Goal: Information Seeking & Learning: Learn about a topic

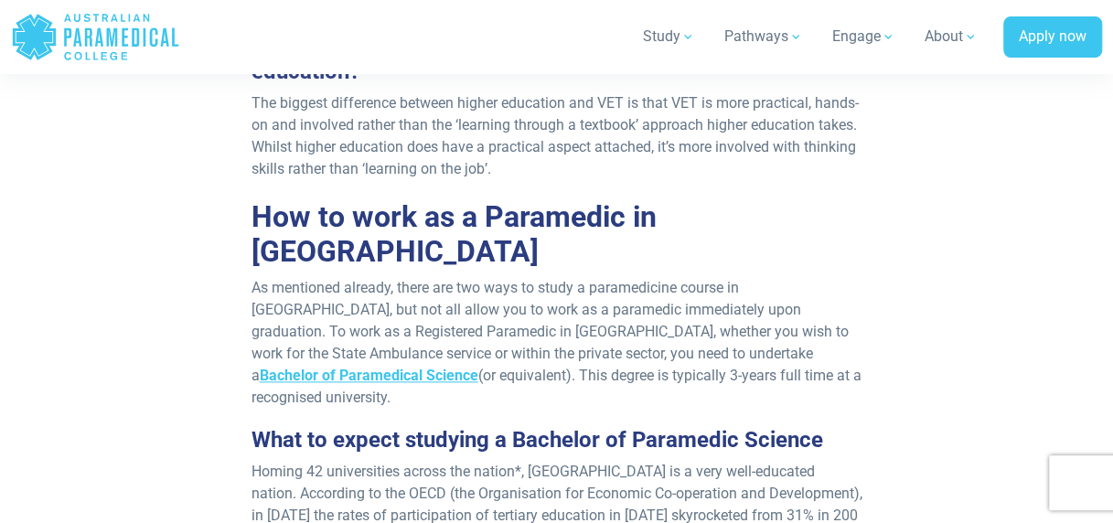
scroll to position [915, 0]
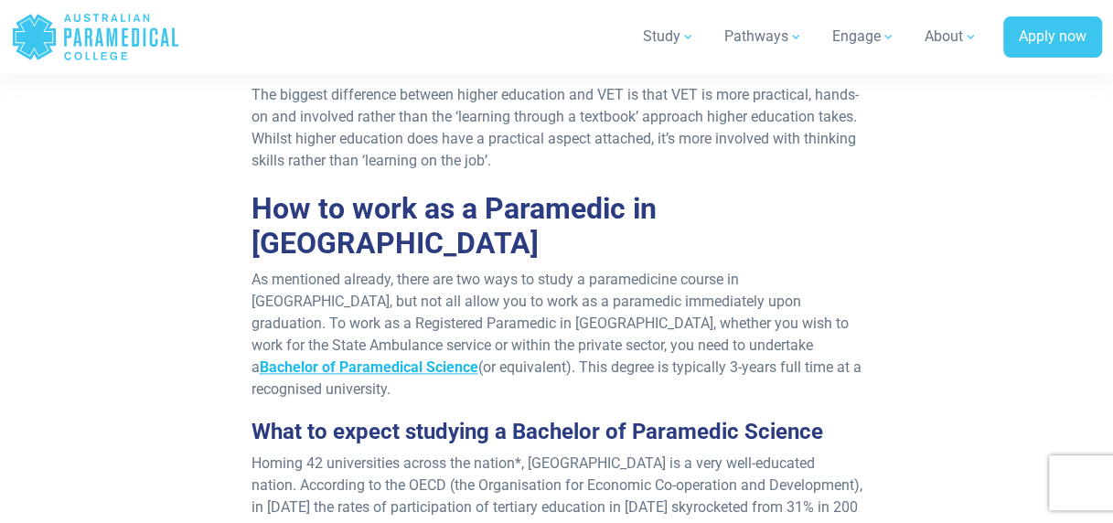
click at [478, 359] on span "Bachelor of Paramedical Science" at bounding box center [368, 367] width 219 height 17
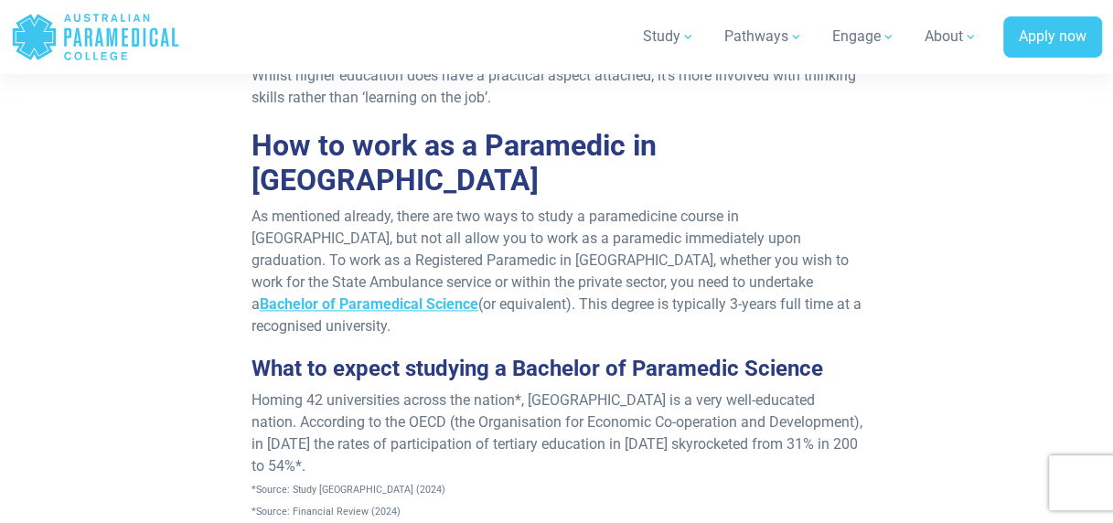
scroll to position [1006, 0]
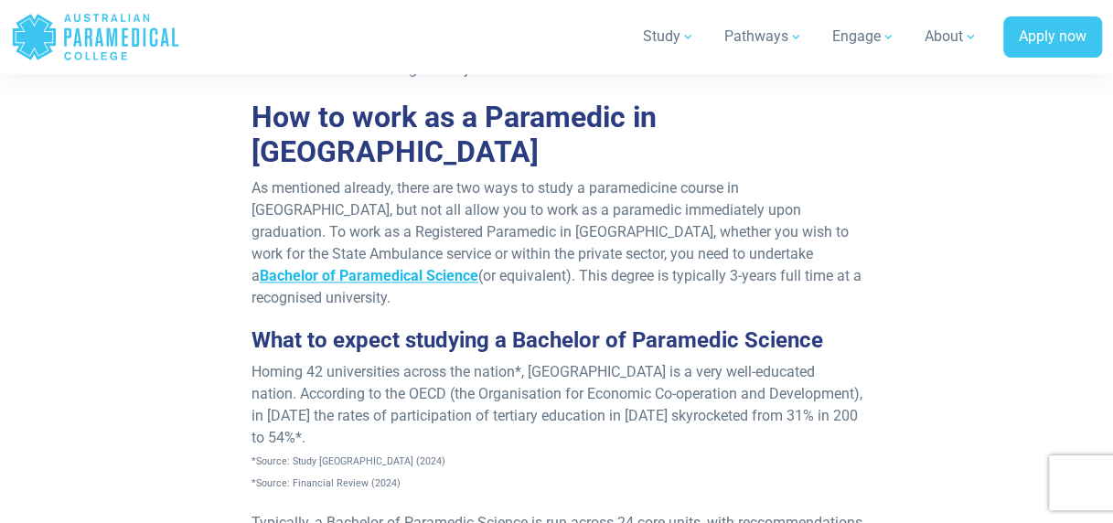
click at [478, 267] on span "Bachelor of Paramedical Science" at bounding box center [368, 275] width 219 height 17
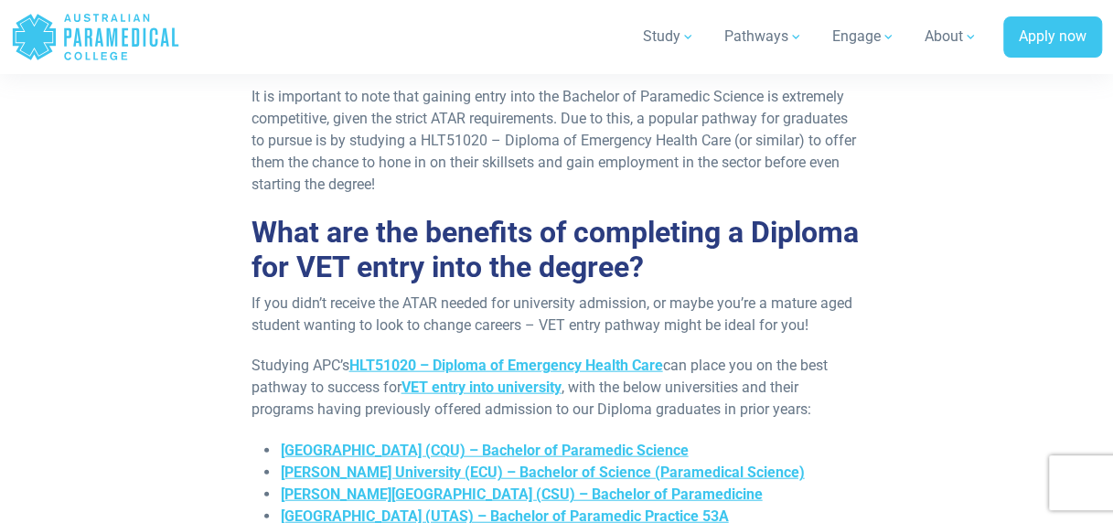
scroll to position [1830, 0]
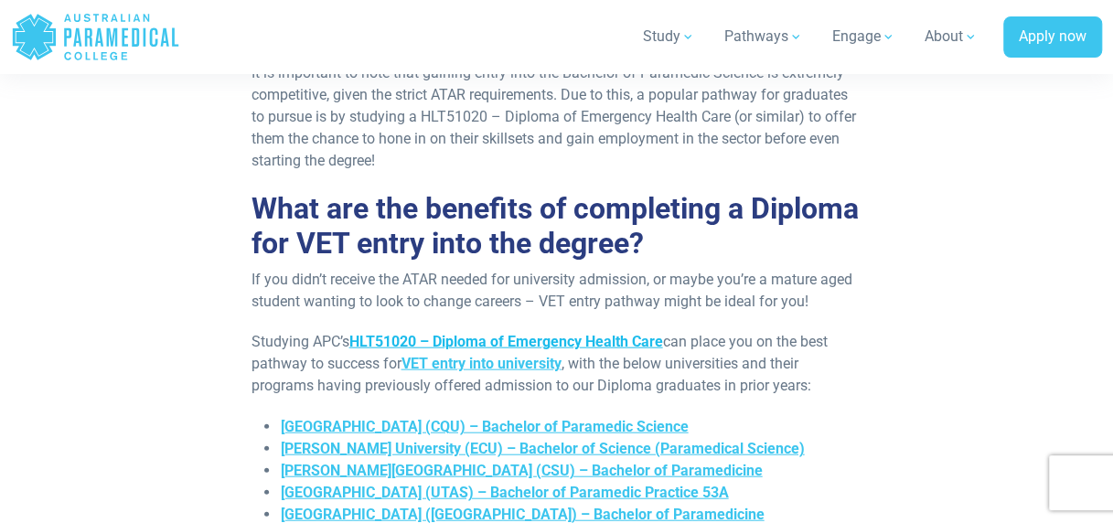
click at [604, 333] on span "HLT51020 – Diploma of Emergency Health Care" at bounding box center [506, 341] width 314 height 17
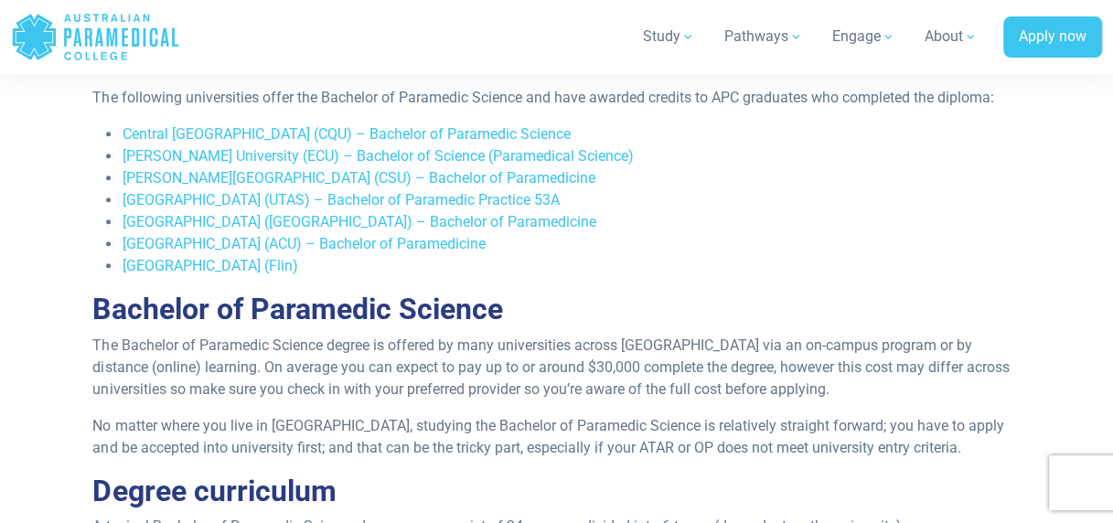
scroll to position [915, 0]
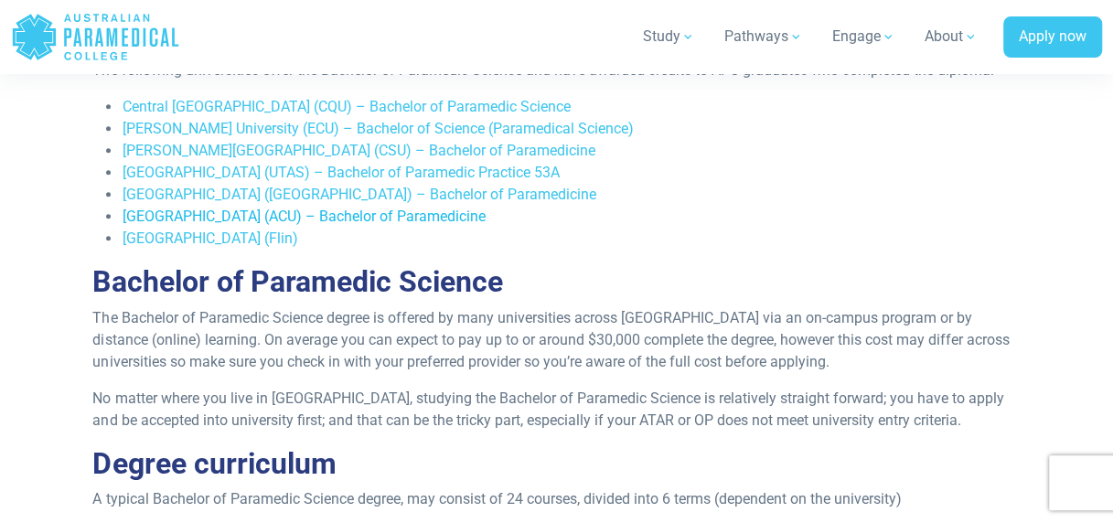
click at [227, 225] on span "[GEOGRAPHIC_DATA] (ACU) – Bachelor of Paramedicine" at bounding box center [303, 216] width 363 height 17
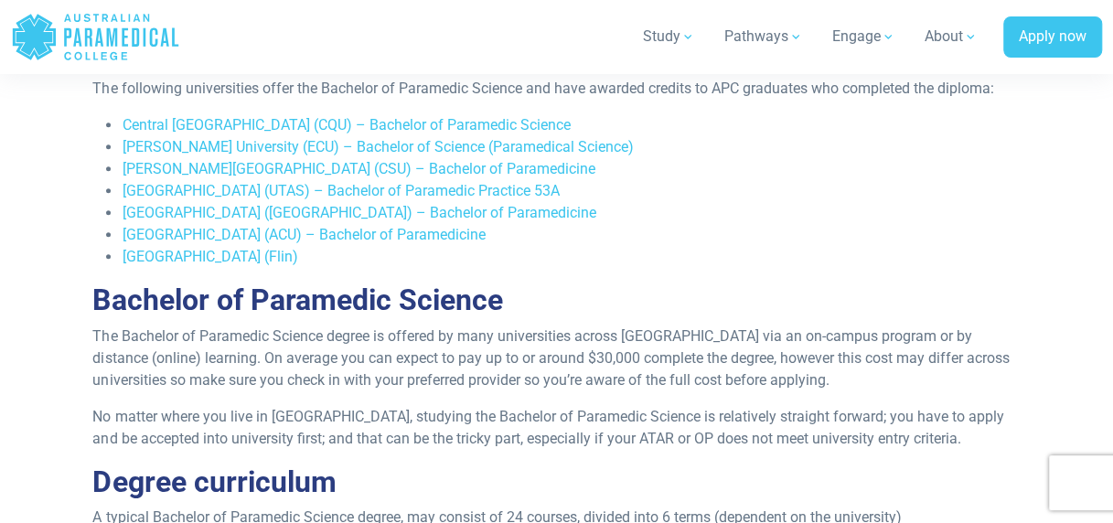
scroll to position [915, 0]
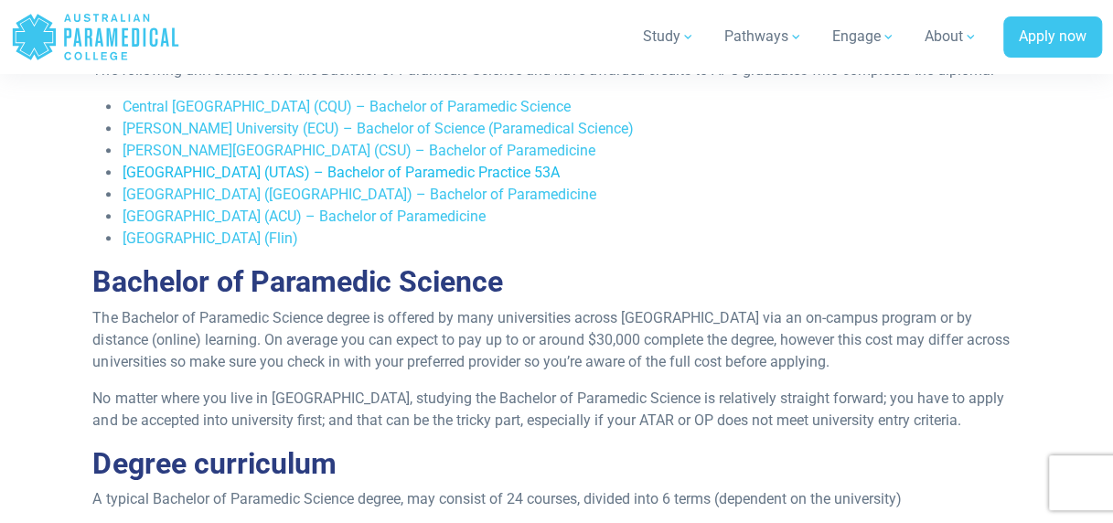
click at [224, 181] on link "[GEOGRAPHIC_DATA] (UTAS) – Bachelor of Paramedic Practice 53A" at bounding box center [340, 172] width 437 height 17
click at [196, 159] on link "[PERSON_NAME][GEOGRAPHIC_DATA] (CSU) – Bachelor of Paramedicine" at bounding box center [358, 150] width 473 height 17
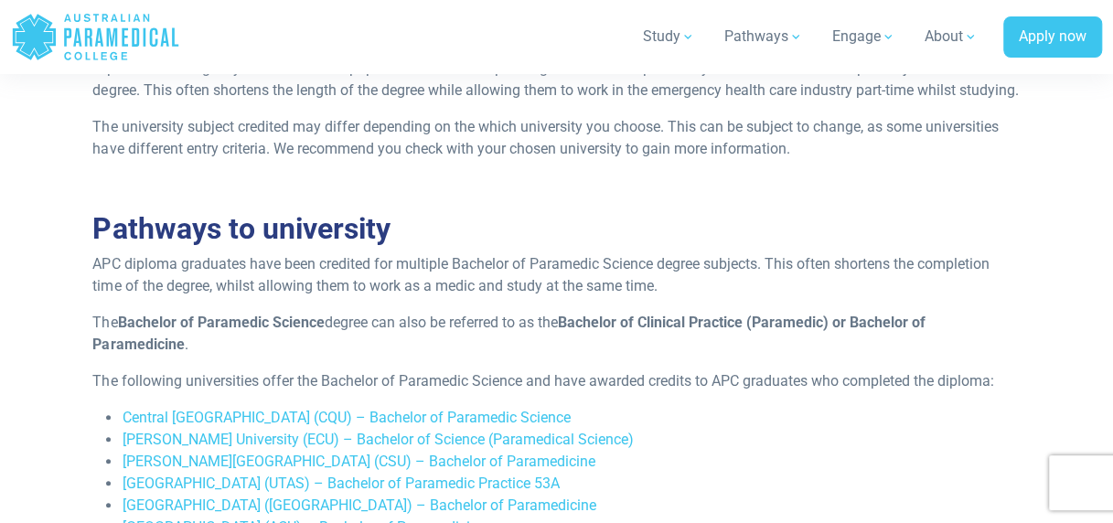
scroll to position [823, 0]
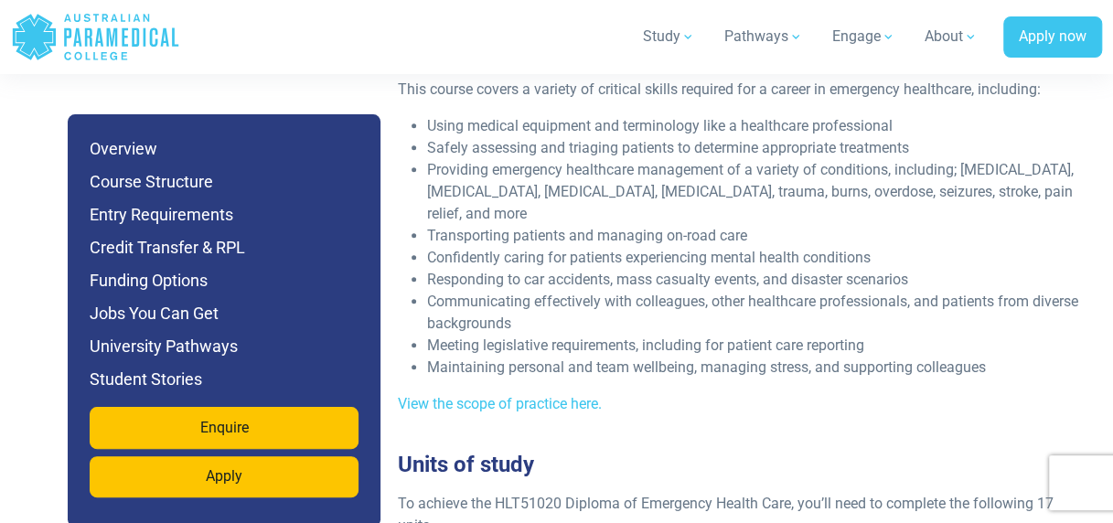
scroll to position [3934, 0]
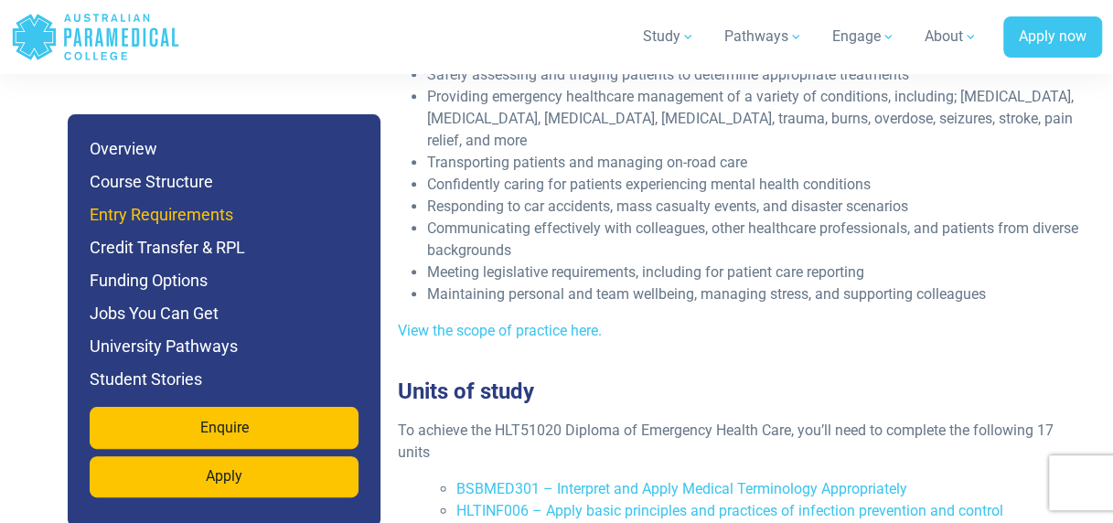
click at [178, 220] on h6 "Entry Requirements" at bounding box center [224, 215] width 269 height 26
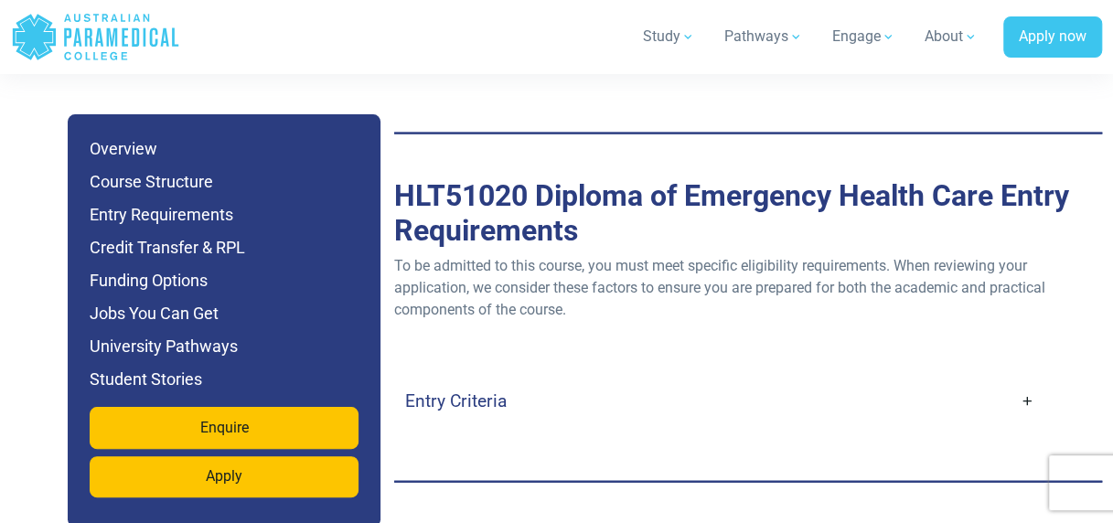
scroll to position [5240, 0]
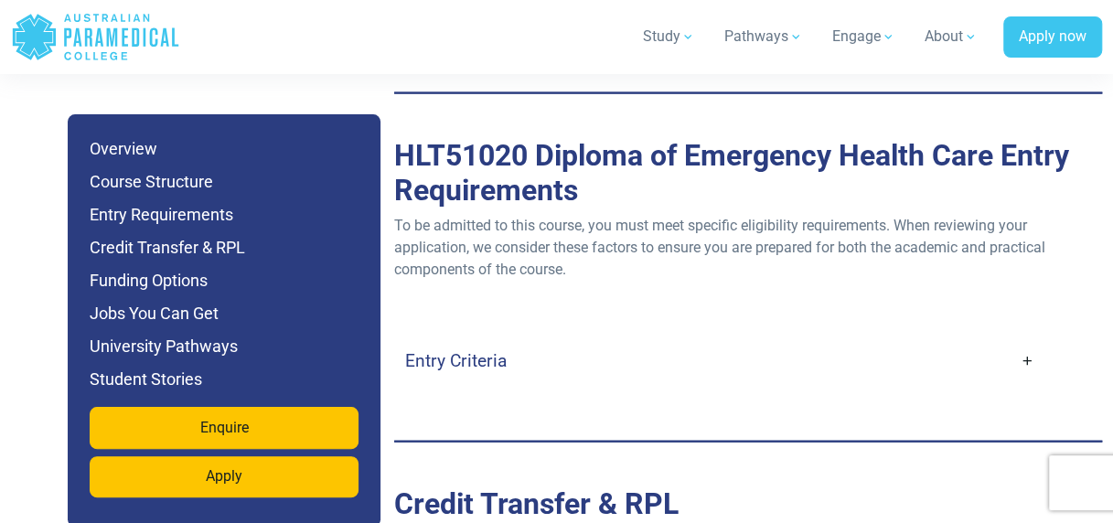
click at [488, 350] on h4 "Entry Criteria" at bounding box center [456, 360] width 102 height 21
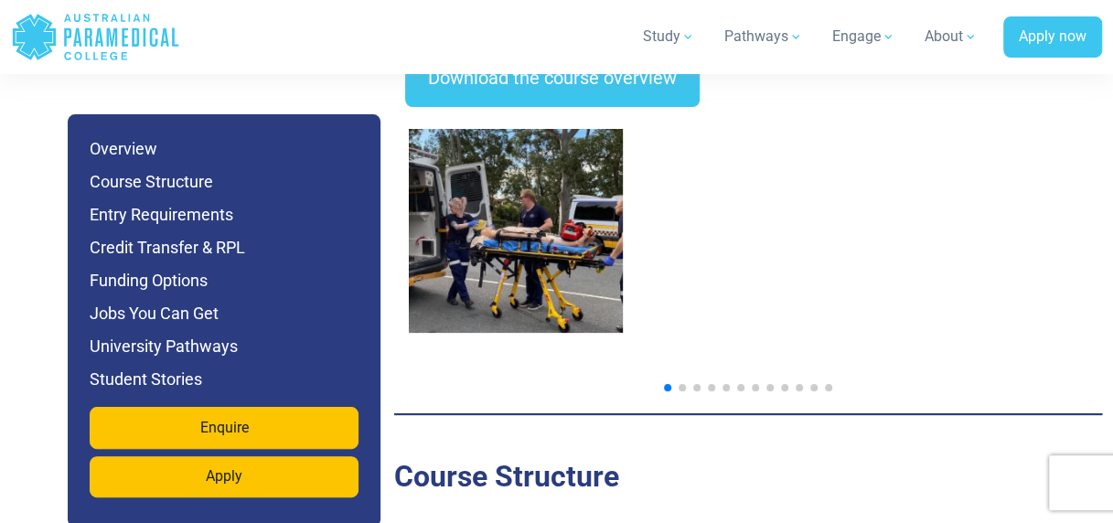
scroll to position [3233, 0]
